Goal: Task Accomplishment & Management: Complete application form

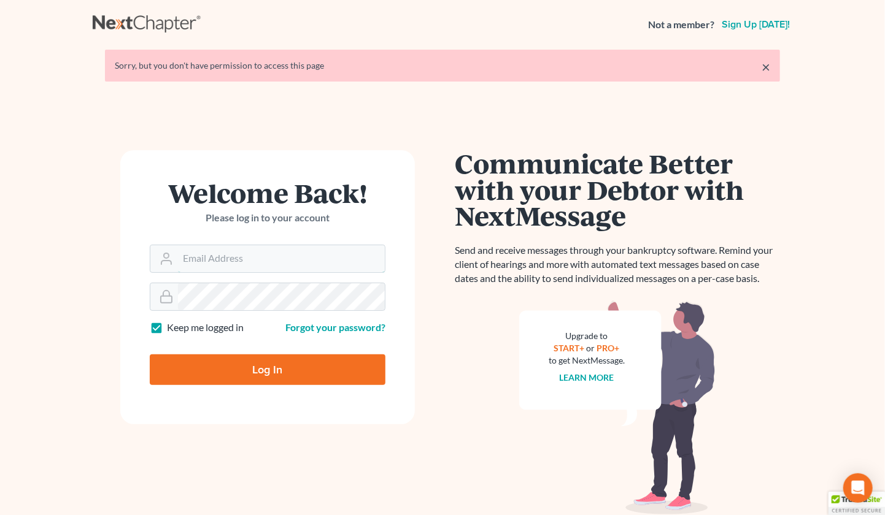
type input "[PERSON_NAME][EMAIL_ADDRESS][DOMAIN_NAME]"
click at [257, 364] on input "Log In" at bounding box center [268, 370] width 236 height 31
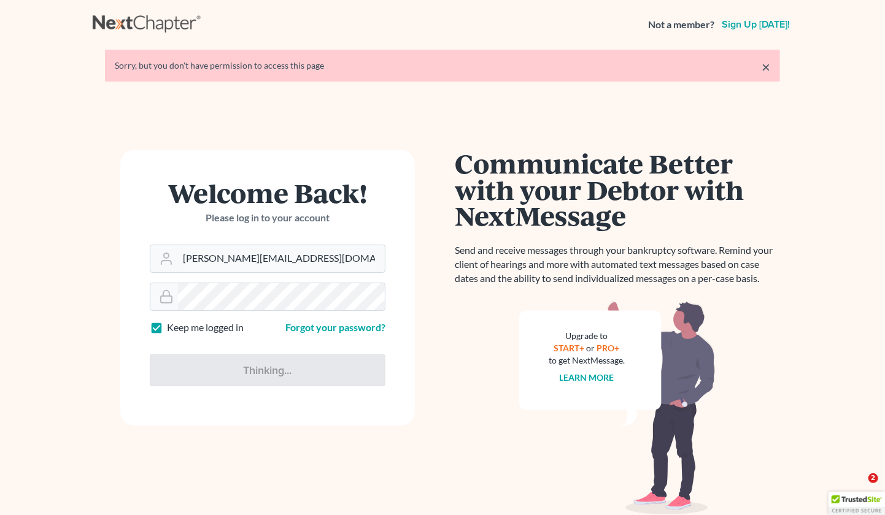
type input "Thinking..."
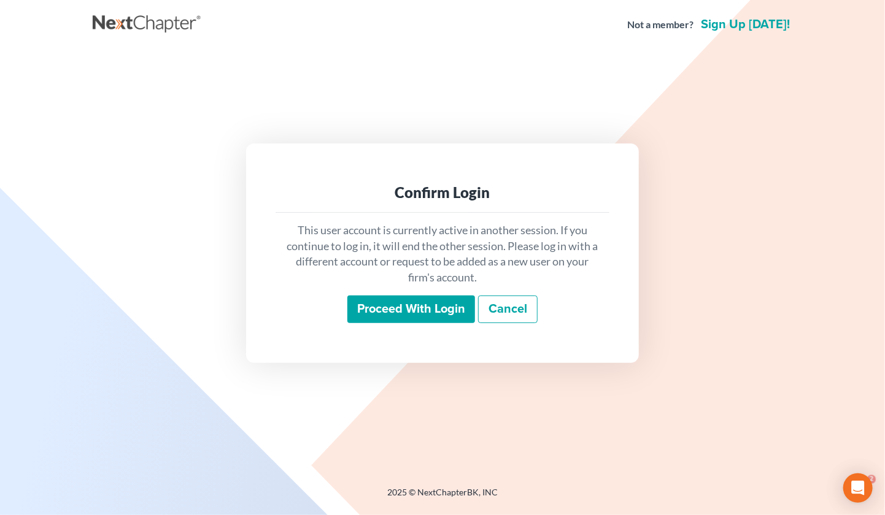
click at [380, 300] on input "Proceed with login" at bounding box center [411, 310] width 128 height 28
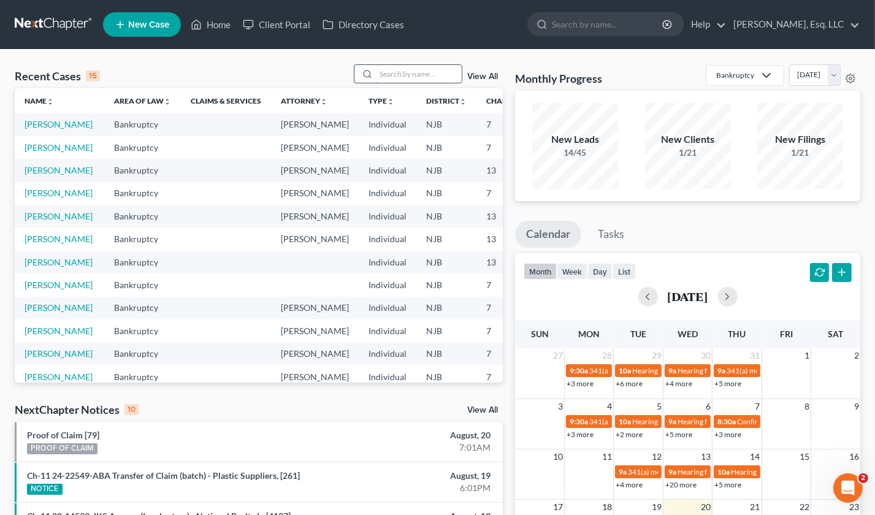
click at [405, 73] on input "search" at bounding box center [419, 74] width 86 height 18
type input "[PERSON_NAME]"
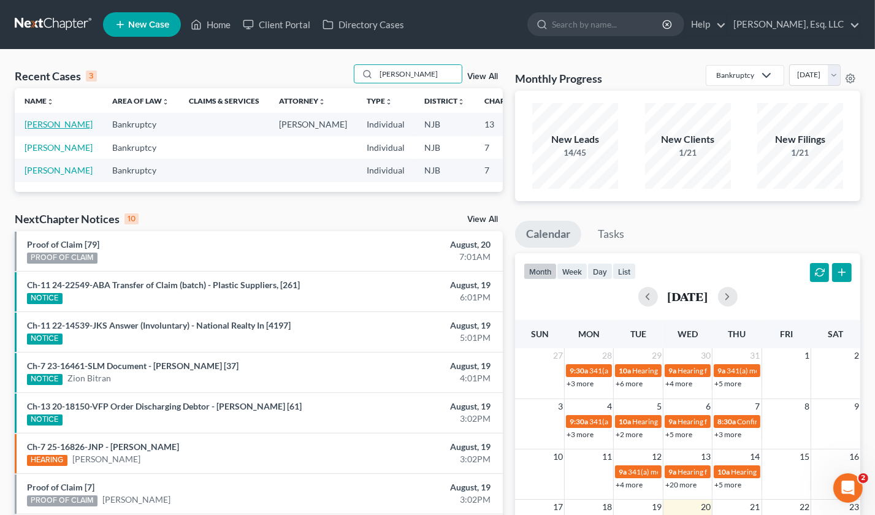
click at [39, 129] on td "[PERSON_NAME]" at bounding box center [59, 124] width 88 height 23
click at [28, 126] on link "[PERSON_NAME]" at bounding box center [59, 124] width 68 height 10
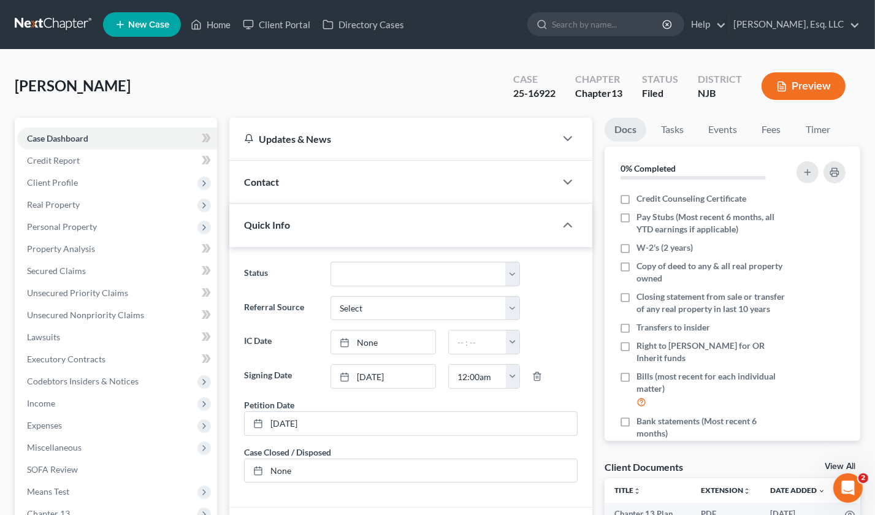
scroll to position [285, 0]
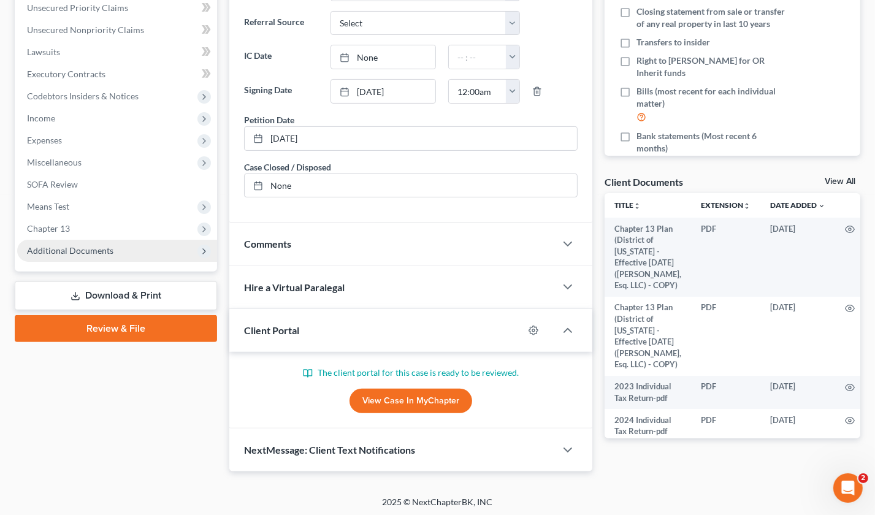
click at [59, 249] on span "Additional Documents" at bounding box center [70, 250] width 86 height 10
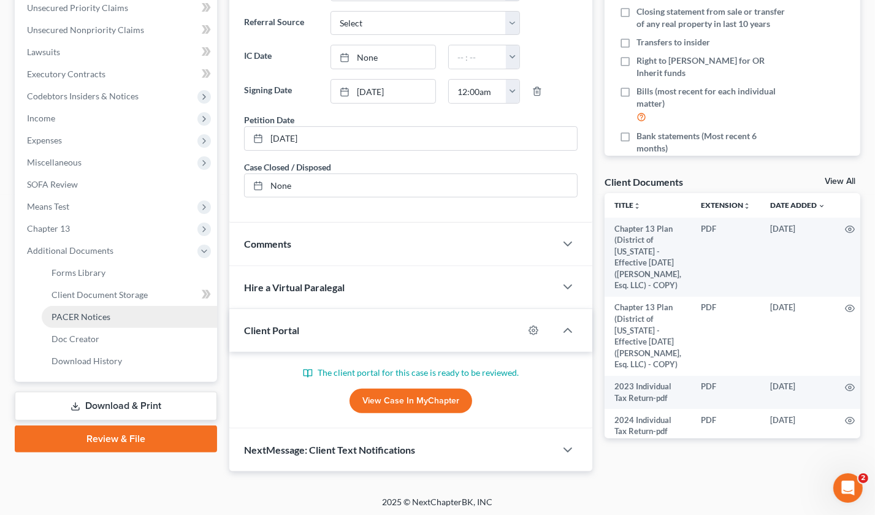
click at [87, 317] on span "PACER Notices" at bounding box center [81, 317] width 59 height 10
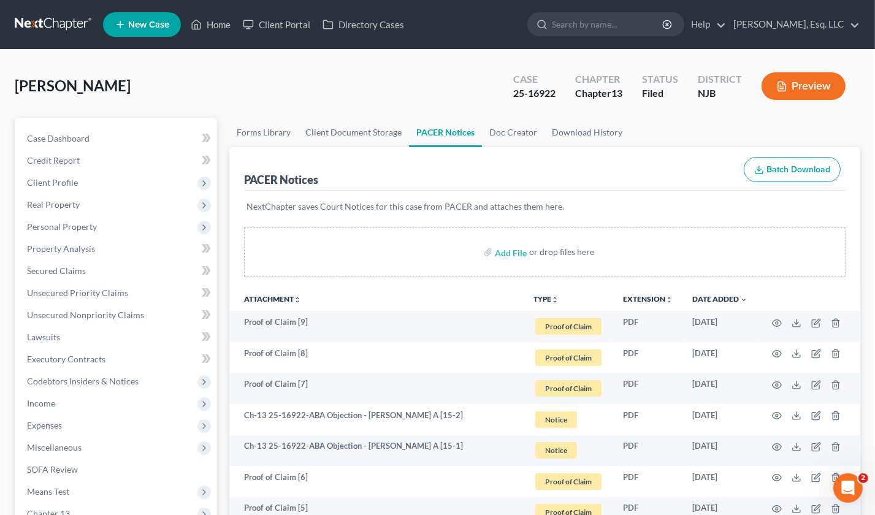
scroll to position [61, 0]
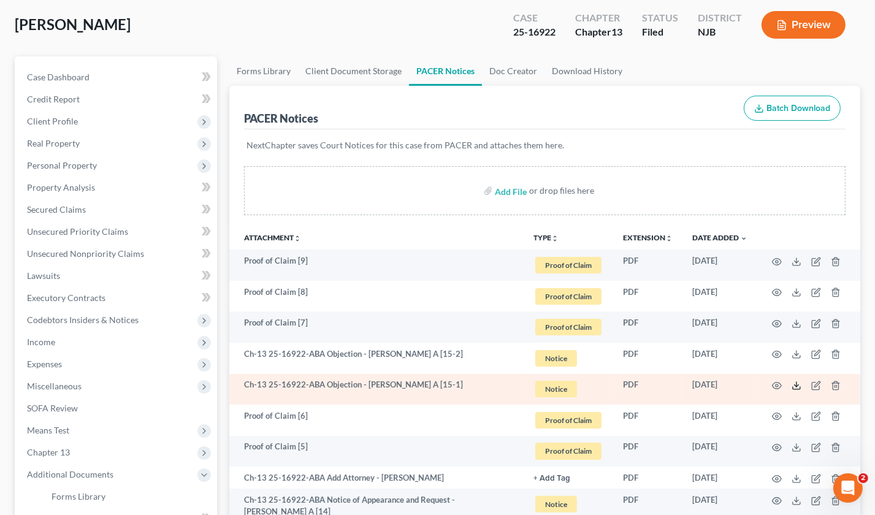
click at [796, 385] on icon at bounding box center [797, 386] width 10 height 10
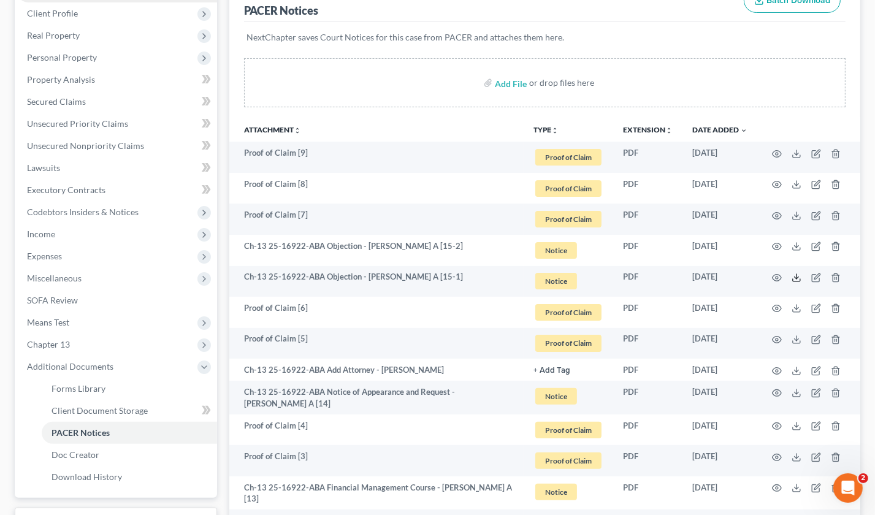
scroll to position [0, 0]
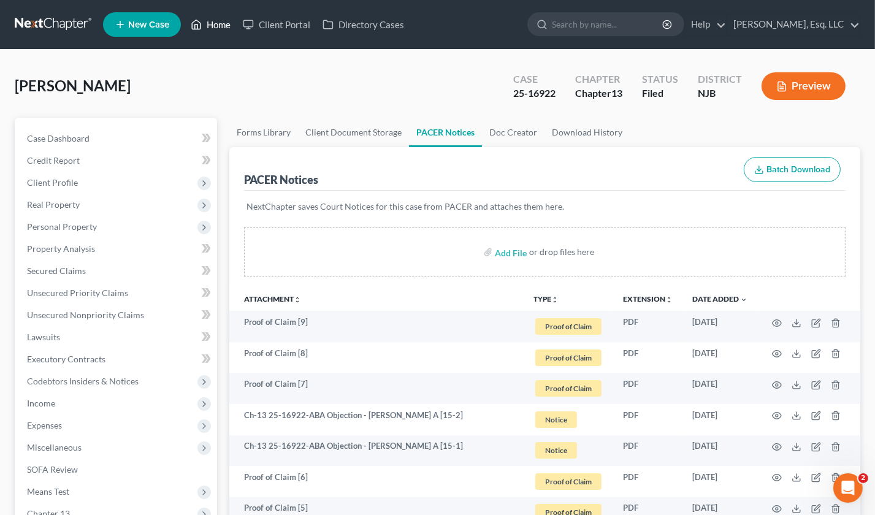
click at [223, 23] on link "Home" at bounding box center [211, 24] width 52 height 22
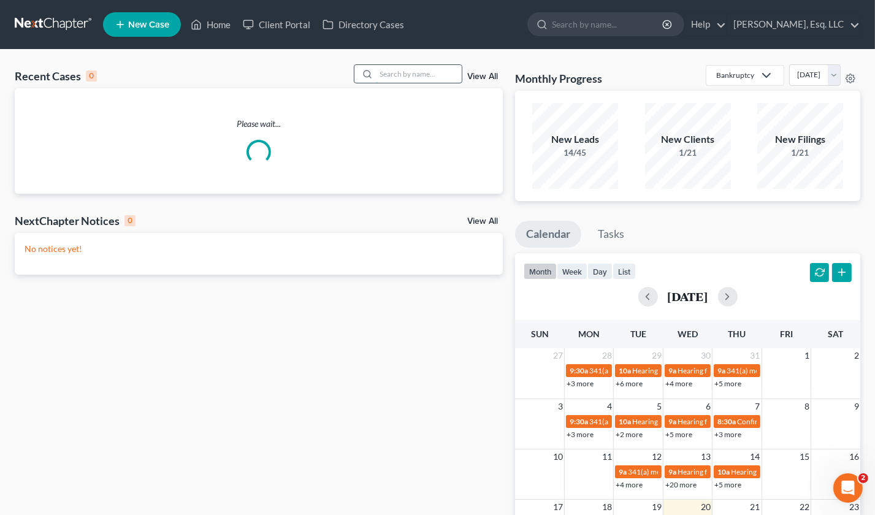
click at [380, 74] on input "search" at bounding box center [419, 74] width 86 height 18
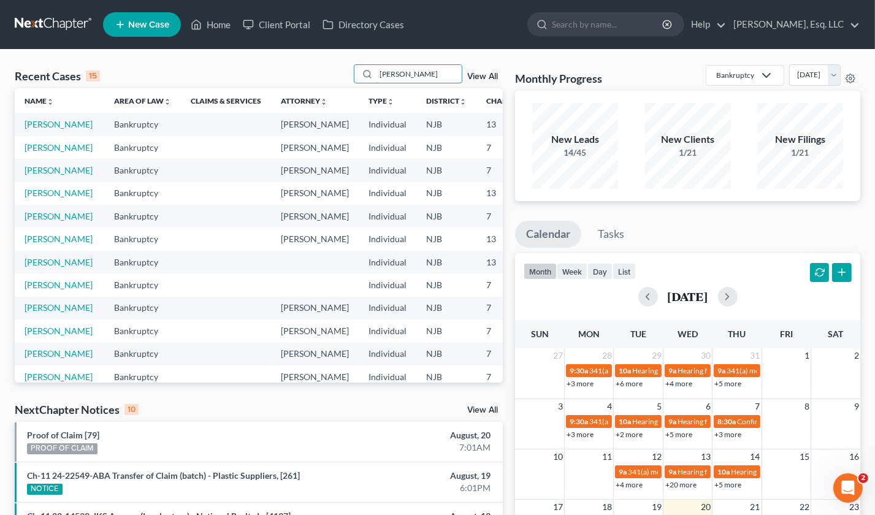
type input "[PERSON_NAME]"
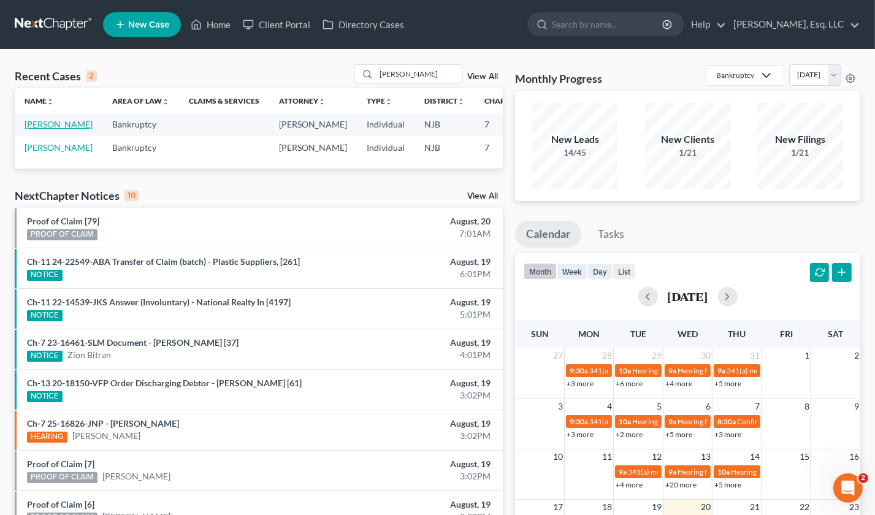
click at [38, 129] on link "[PERSON_NAME]" at bounding box center [59, 124] width 68 height 10
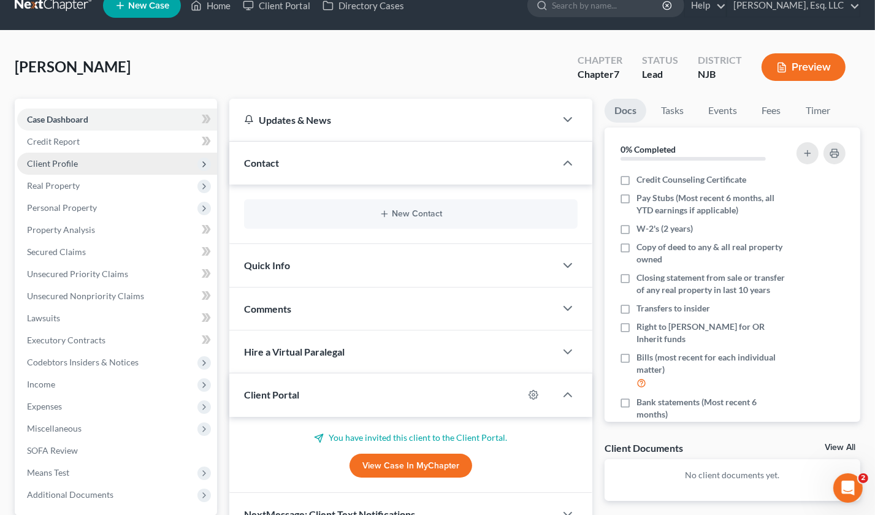
scroll to position [13, 0]
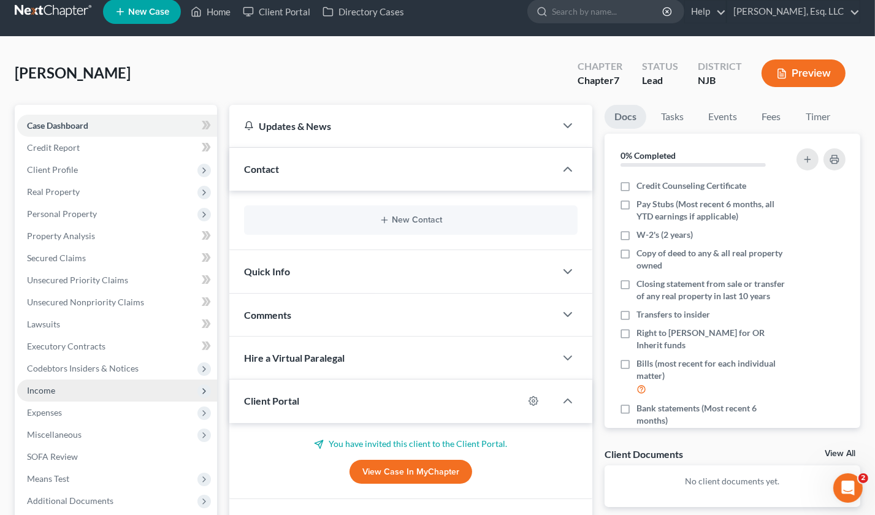
click at [54, 388] on span "Income" at bounding box center [41, 390] width 28 height 10
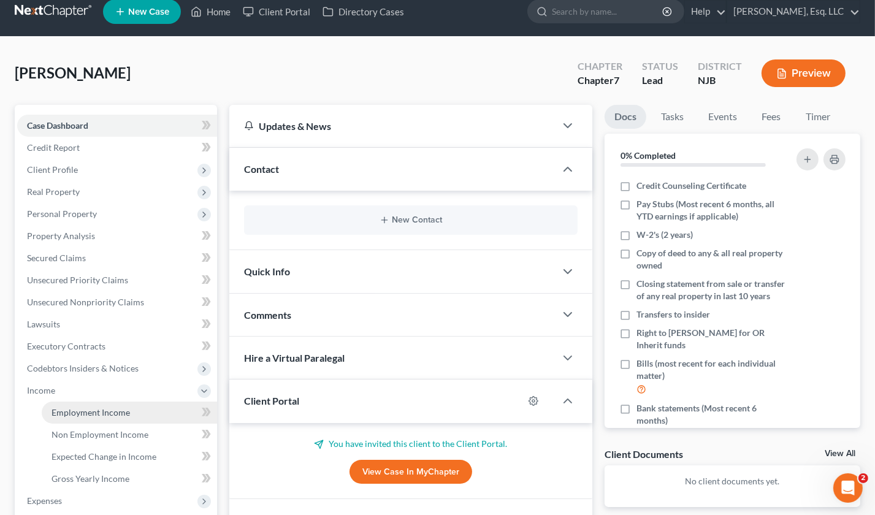
click at [98, 403] on link "Employment Income" at bounding box center [129, 413] width 175 height 22
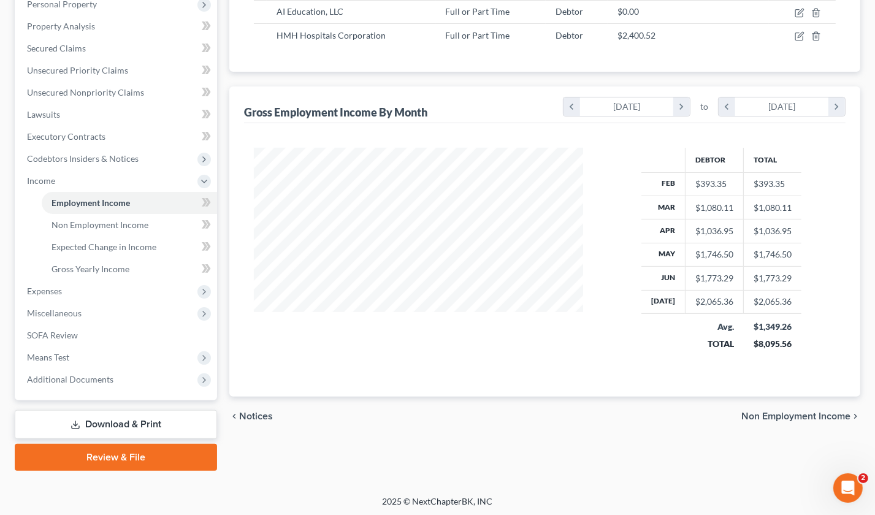
scroll to position [224, 0]
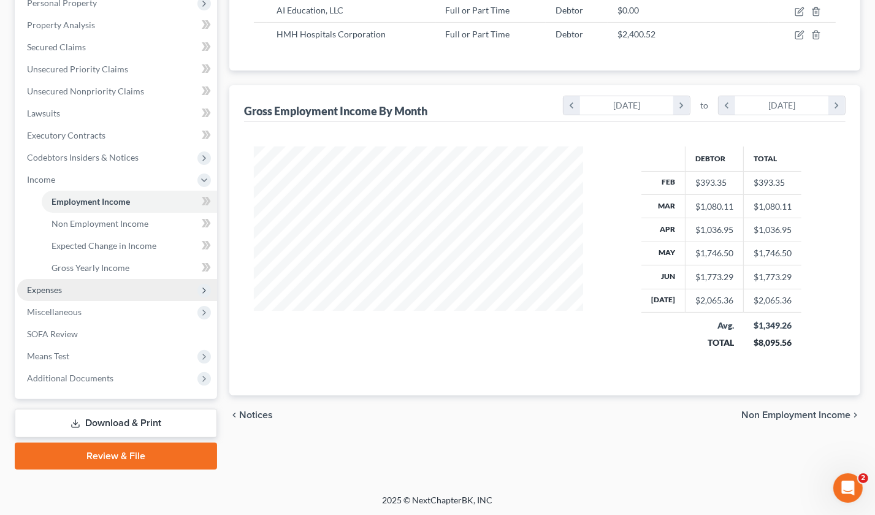
click at [60, 286] on span "Expenses" at bounding box center [44, 290] width 35 height 10
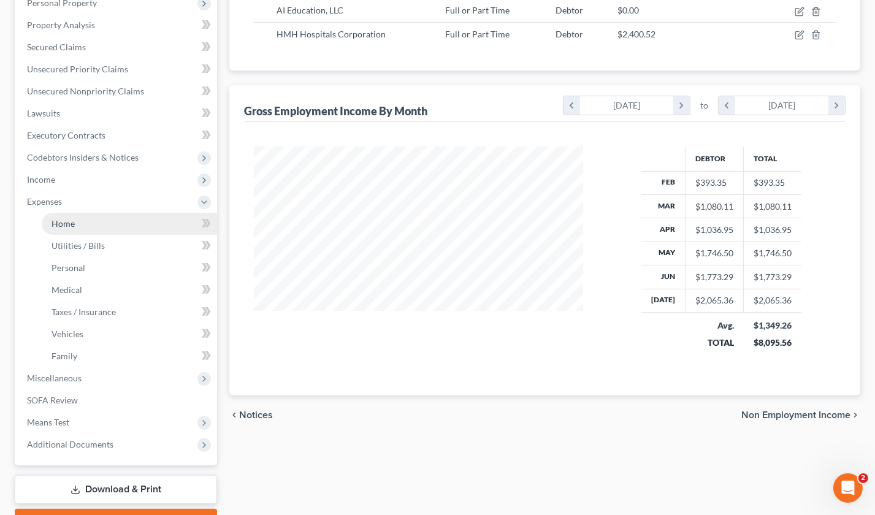
click at [96, 215] on link "Home" at bounding box center [129, 224] width 175 height 22
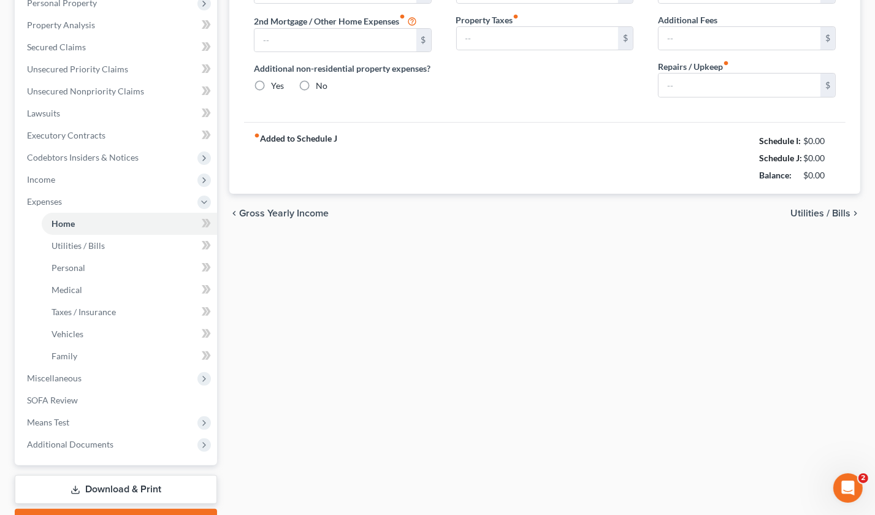
type input "2,846.50"
type input "0.00"
radio input "true"
type input "0.00"
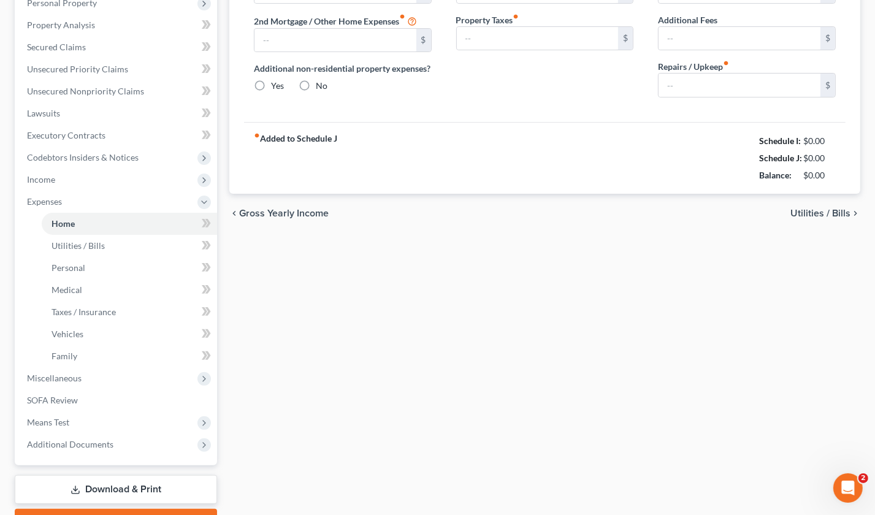
type input "0.00"
type input "50.00"
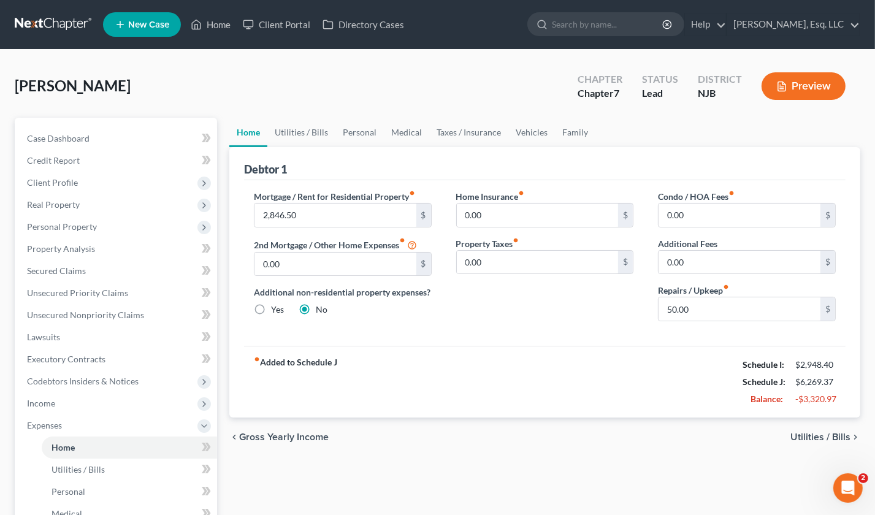
scroll to position [123, 0]
